Goal: Find contact information: Find contact information

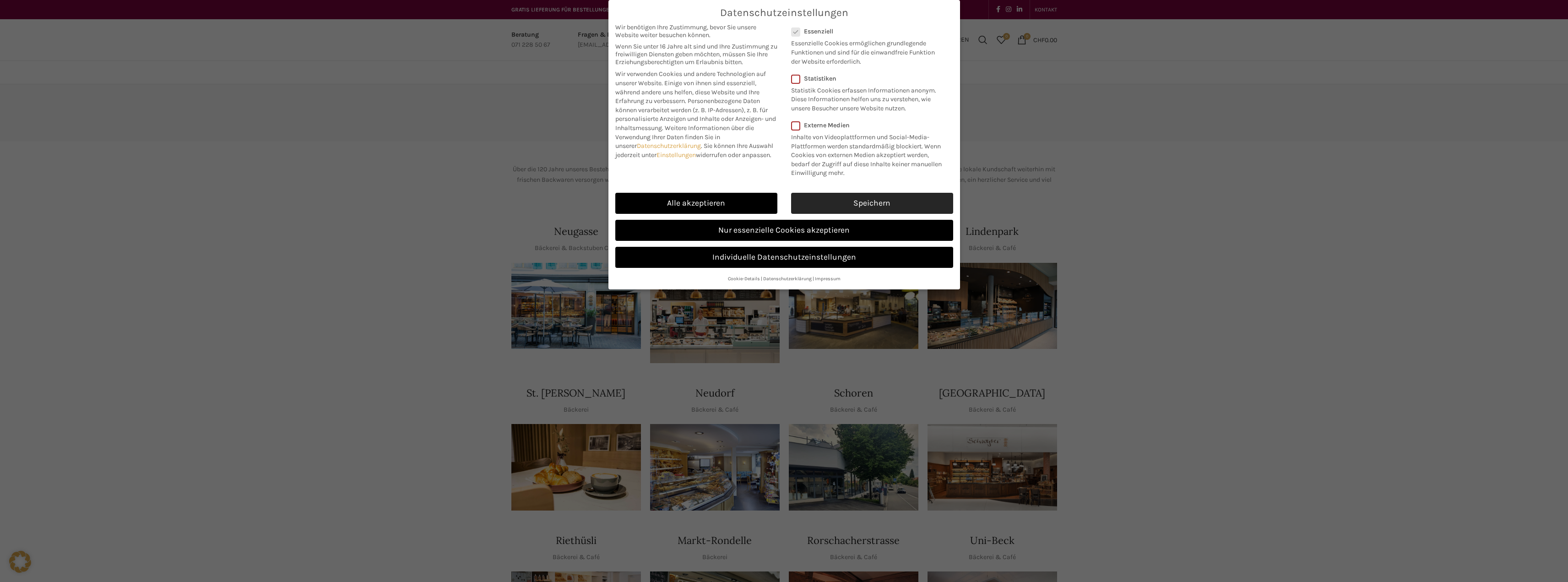
click at [860, 200] on link "Speichern" at bounding box center [872, 203] width 162 height 21
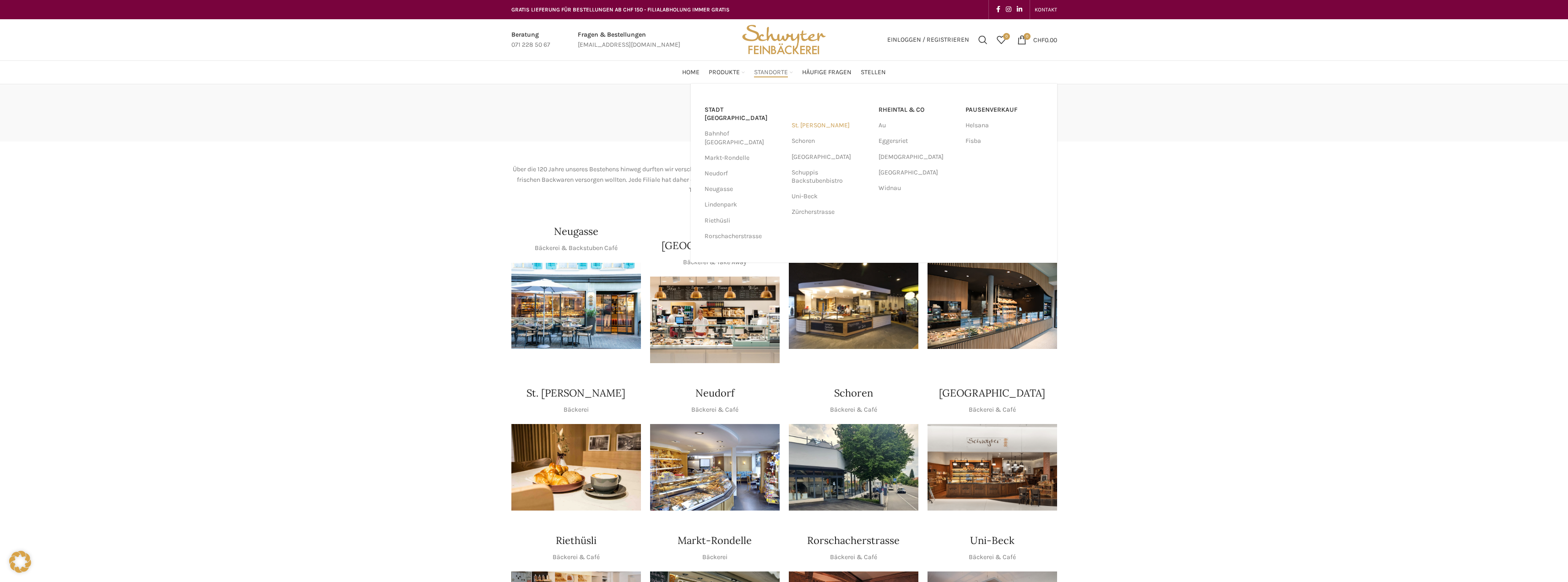
click at [804, 125] on link "St. [PERSON_NAME]" at bounding box center [830, 125] width 78 height 16
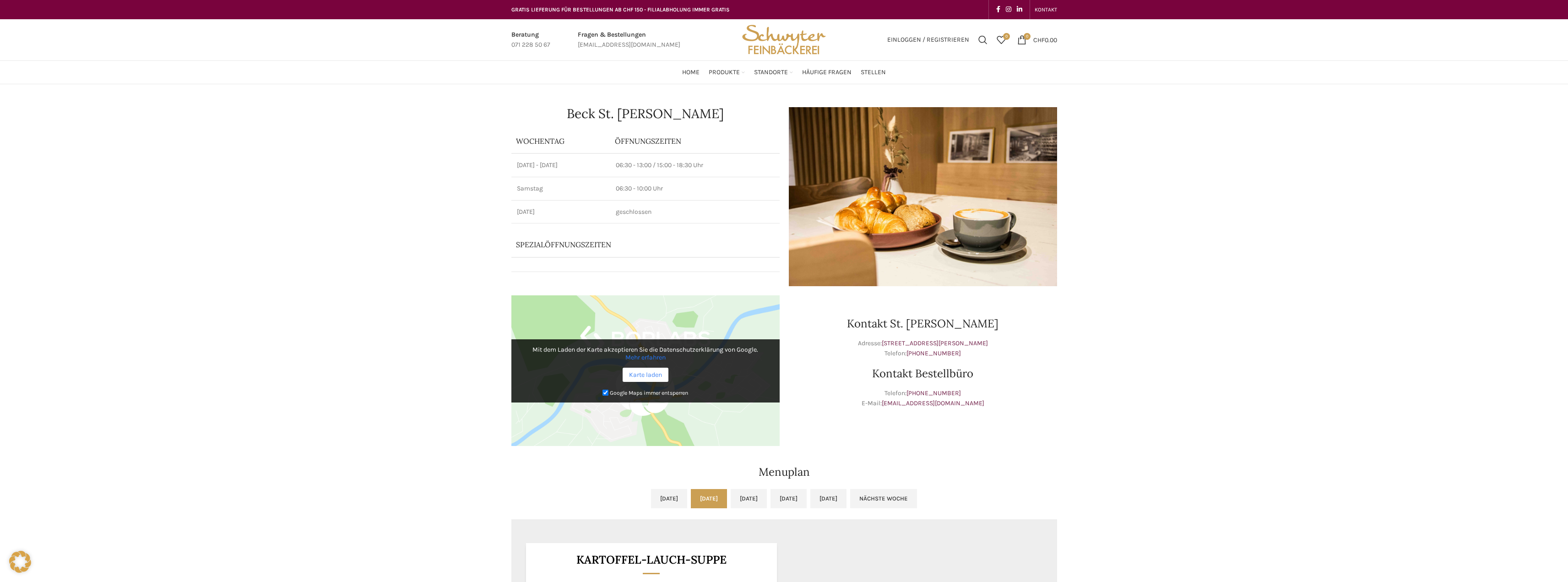
click at [648, 374] on link "Karte laden" at bounding box center [646, 375] width 46 height 14
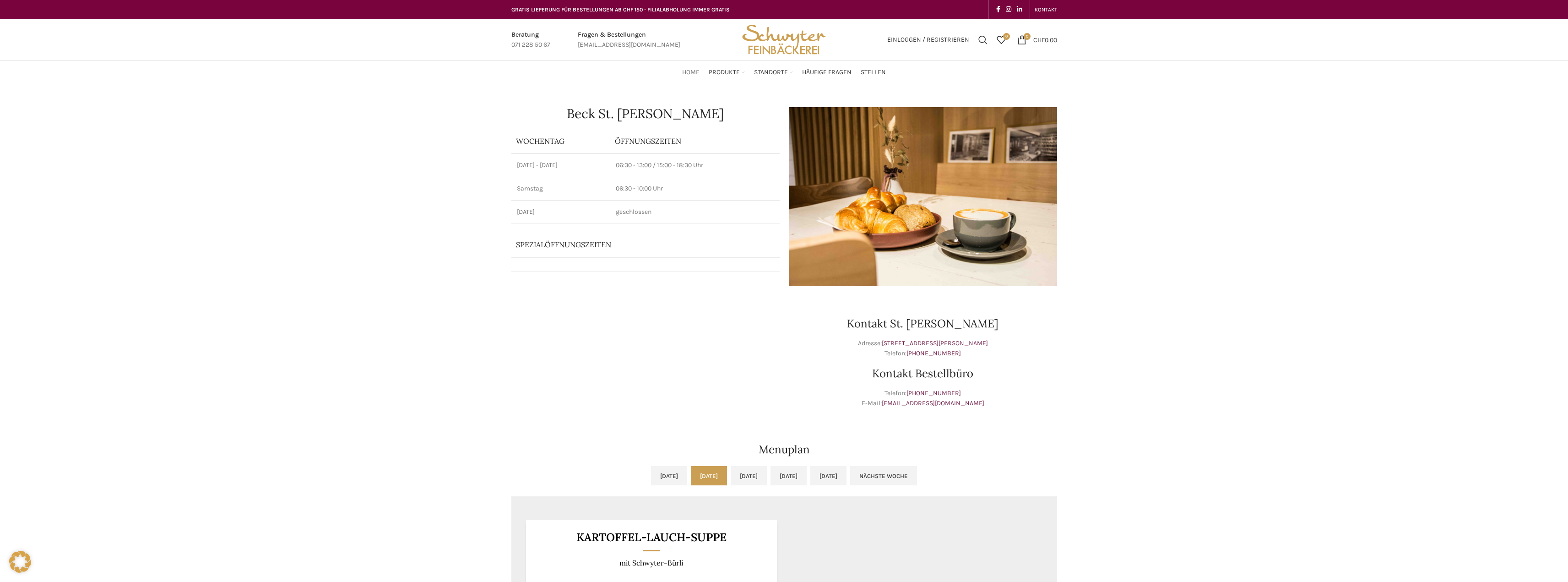
click at [691, 70] on span "Home" at bounding box center [691, 72] width 17 height 9
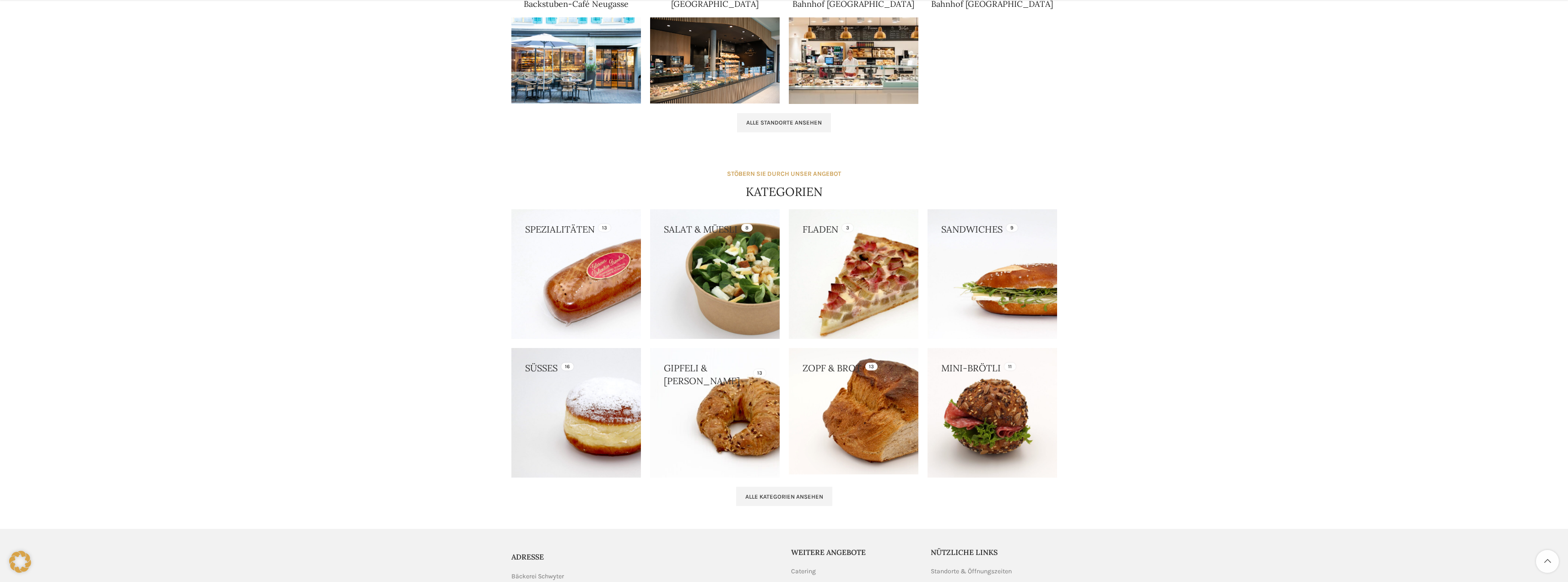
scroll to position [762, 0]
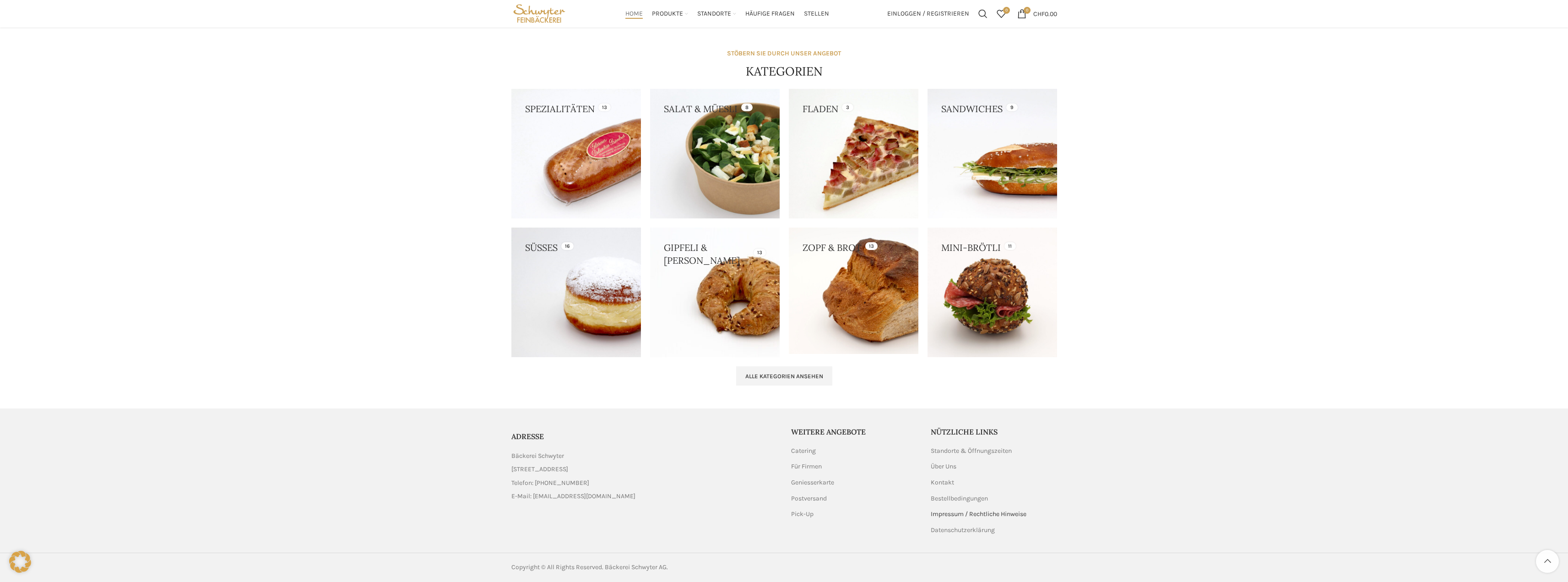
click at [955, 515] on link "Impressum / Rechtliche Hinweise" at bounding box center [978, 514] width 97 height 9
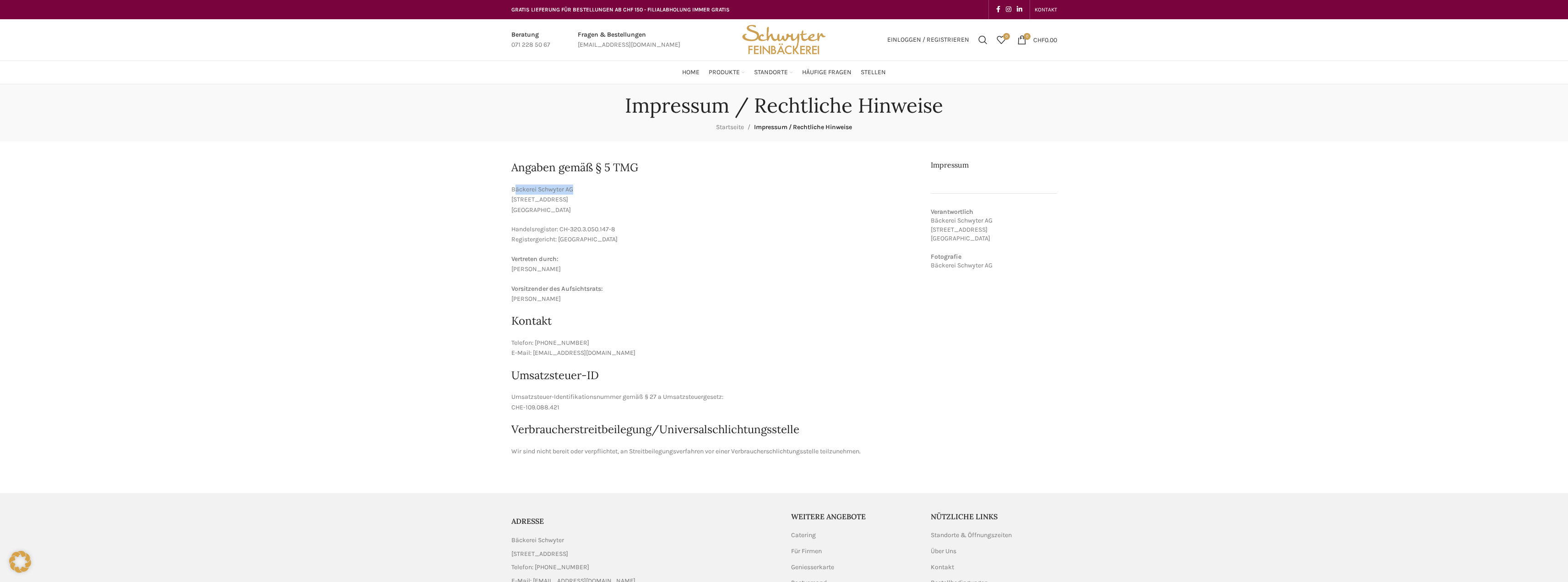
drag, startPoint x: 580, startPoint y: 185, endPoint x: 516, endPoint y: 191, distance: 64.3
click at [516, 191] on p "Bäckerei Schwyter AG Schuppisstrasse 17 9016 St. Gallen" at bounding box center [714, 200] width 406 height 31
click at [555, 194] on p "Bäckerei Schwyter AG Schuppisstrasse 17 9016 St. Gallen" at bounding box center [714, 200] width 406 height 31
drag, startPoint x: 576, startPoint y: 189, endPoint x: 506, endPoint y: 193, distance: 70.1
click at [506, 193] on main "Angaben gemäß § 5 TMG Bäckerei Schwyter AG Schuppisstrasse 17 9016 St. Gallen H…" at bounding box center [784, 309] width 560 height 334
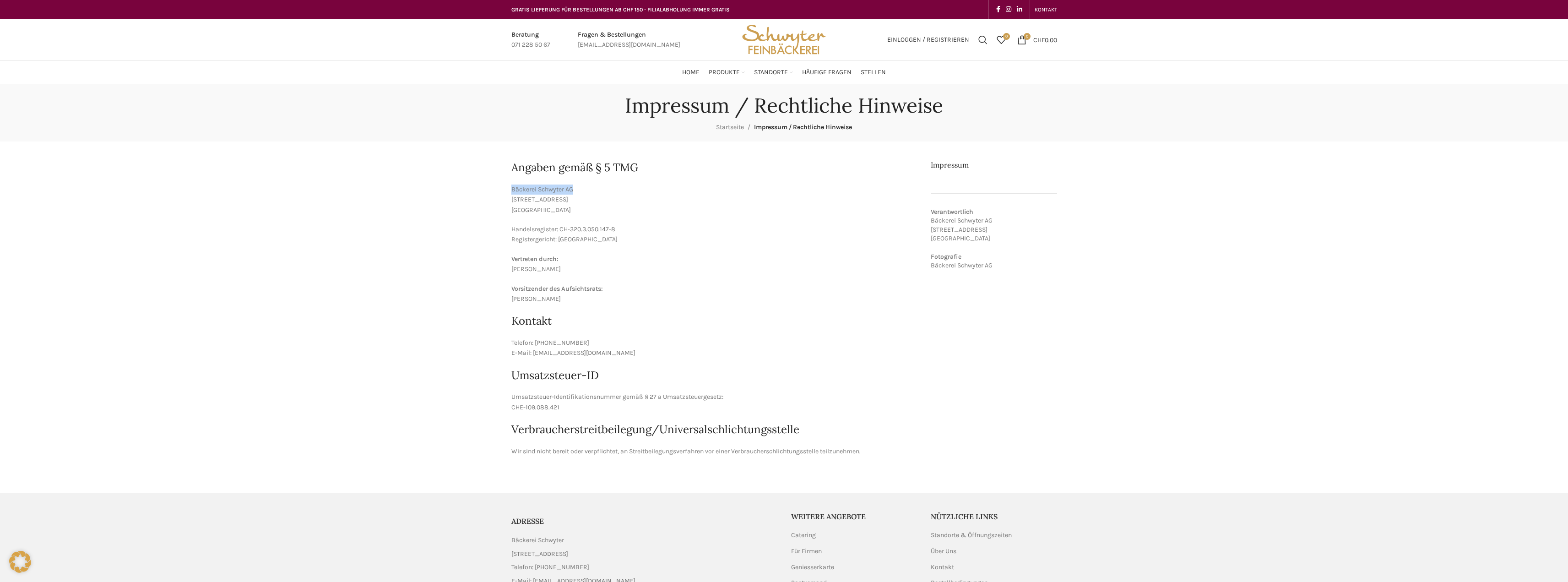
copy p "Bäckerei Schwyter AG"
